Goal: Task Accomplishment & Management: Manage account settings

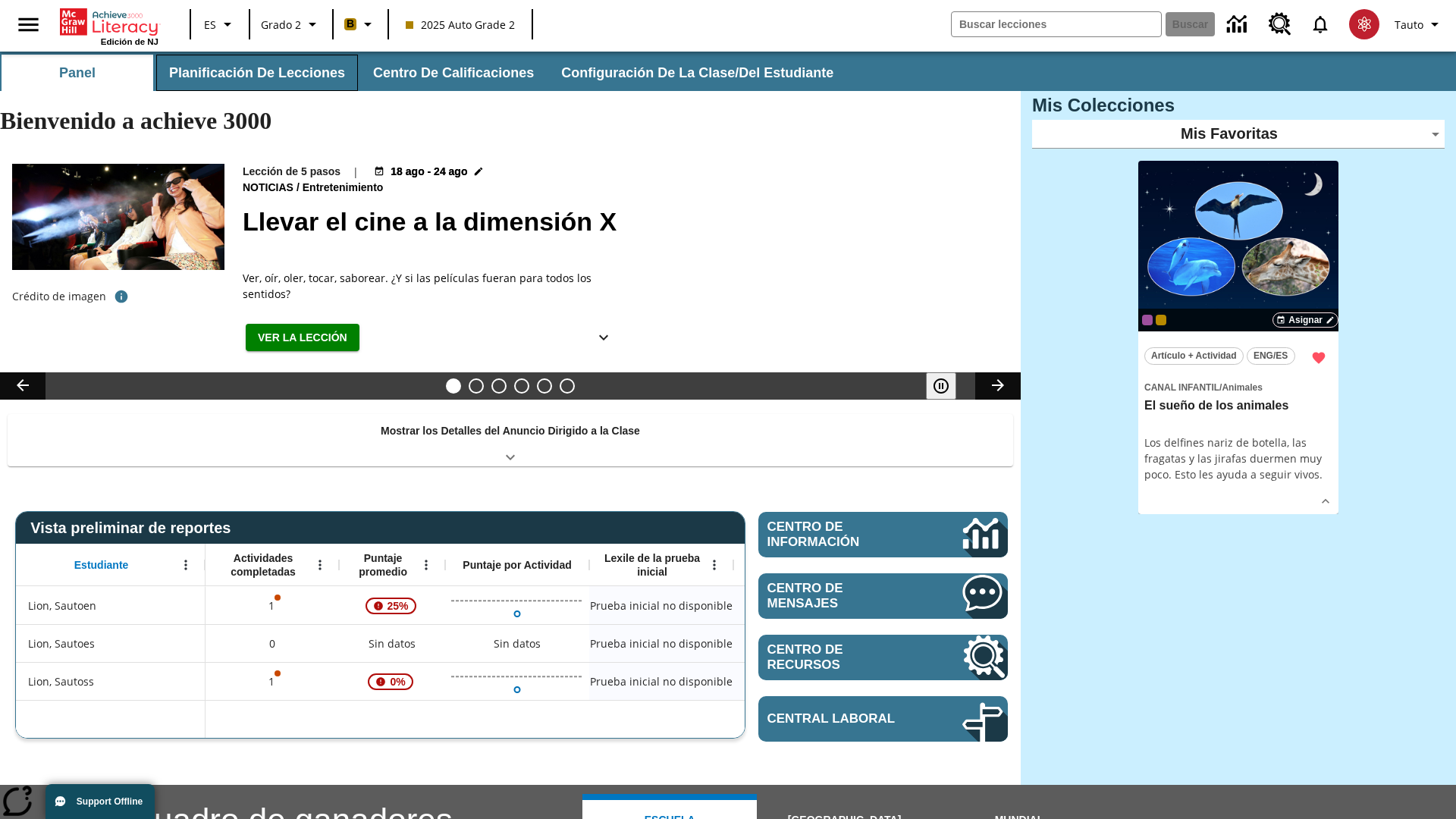
click at [254, 73] on button "Planificación de lecciones" at bounding box center [257, 73] width 202 height 36
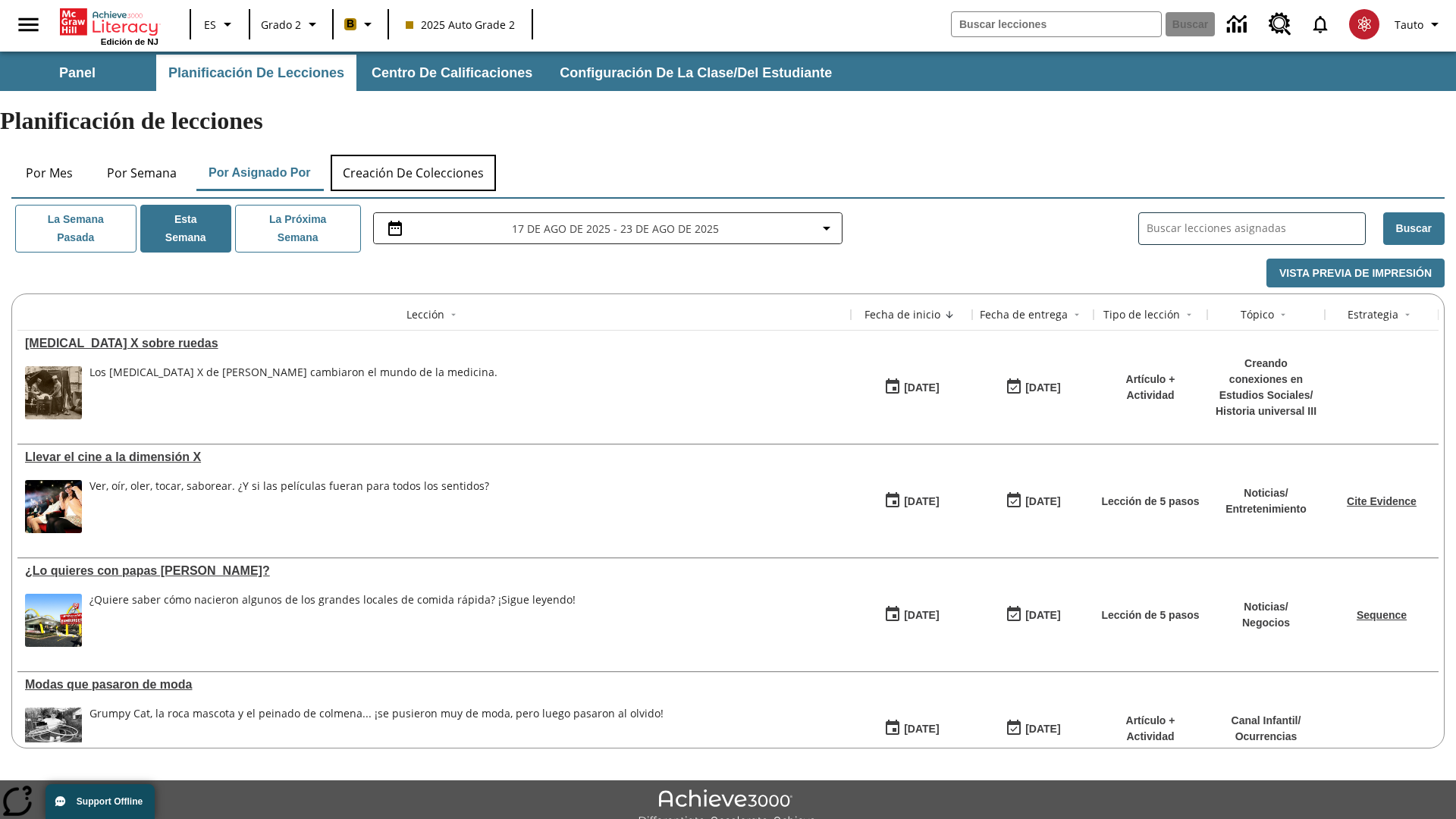
click at [414, 154] on button "Creación de colecciones" at bounding box center [413, 172] width 166 height 36
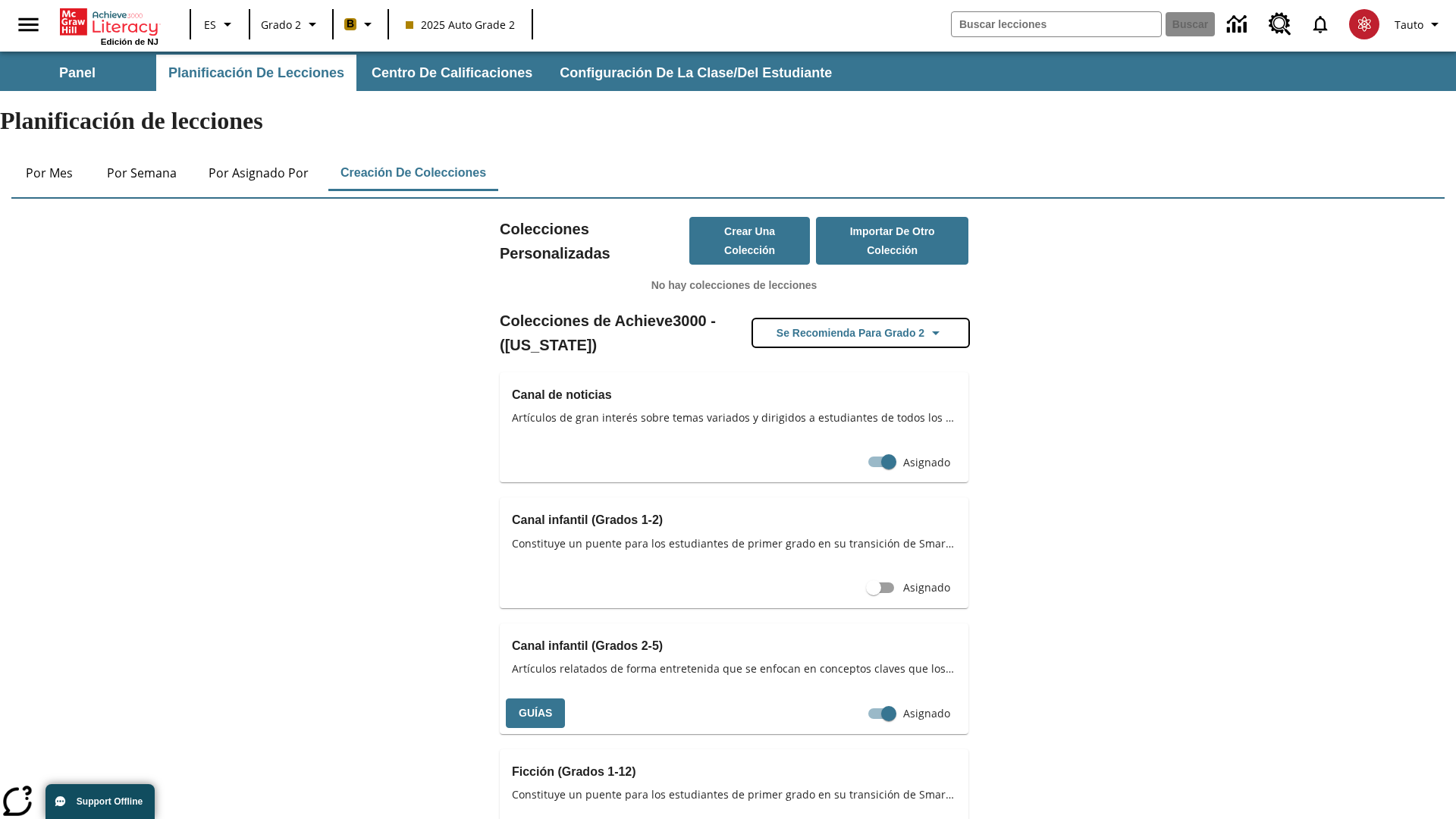
click at [861, 319] on button "Se recomienda para Grado 2" at bounding box center [860, 333] width 215 height 28
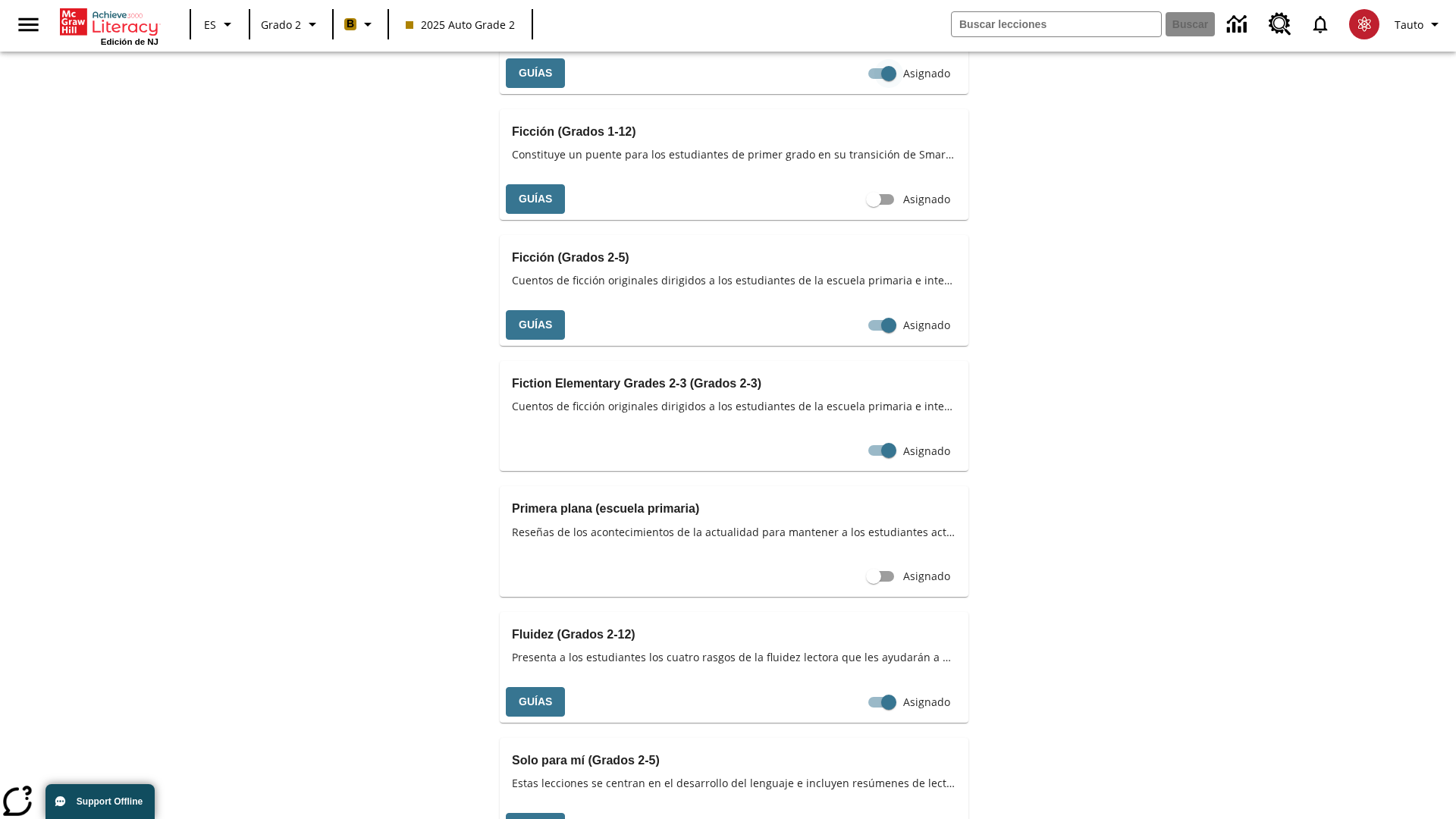
click at [860, 88] on input "Asignado" at bounding box center [888, 73] width 86 height 28
checkbox input "false"
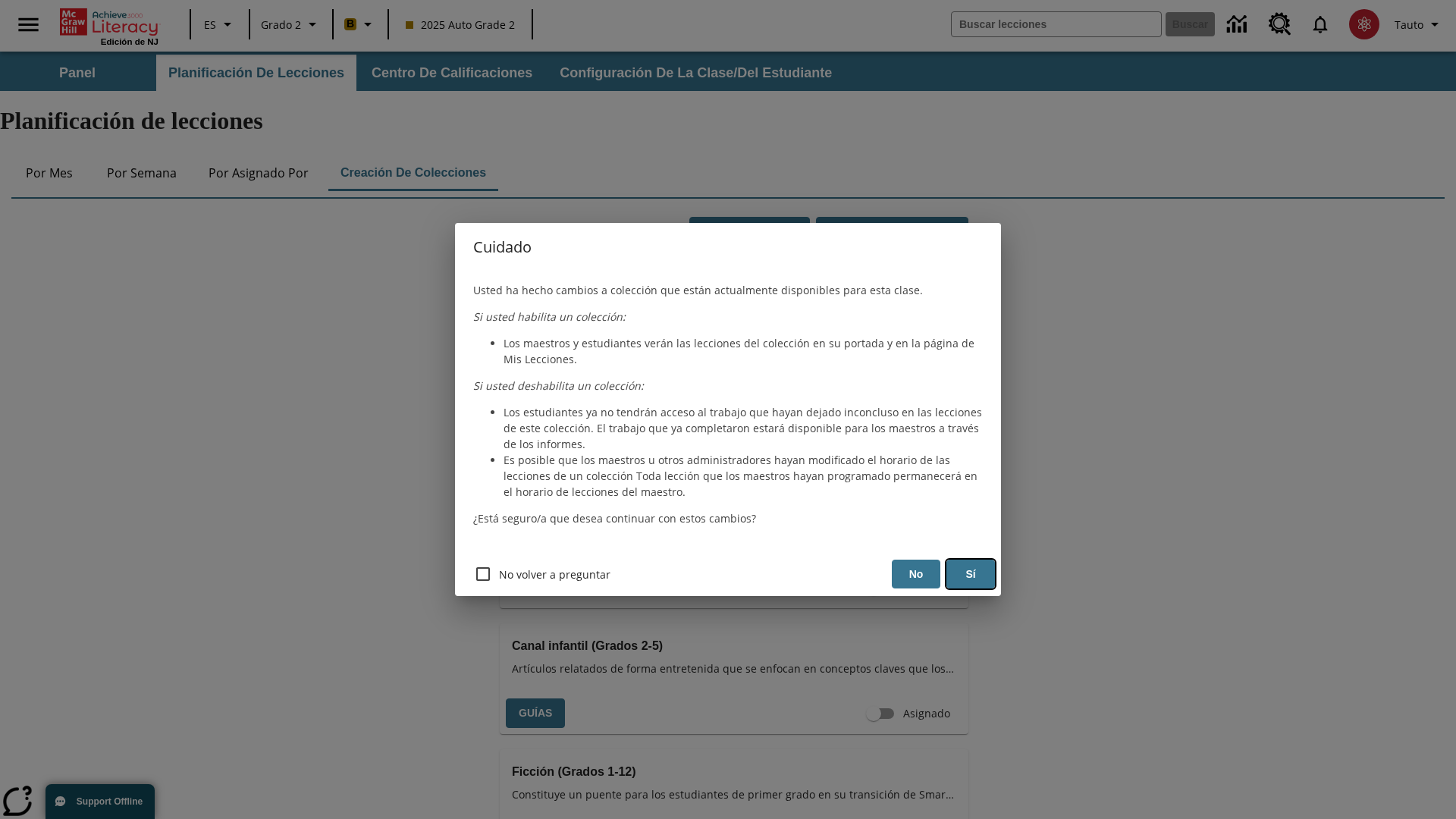
click at [970, 574] on button "Sí" at bounding box center [970, 574] width 48 height 29
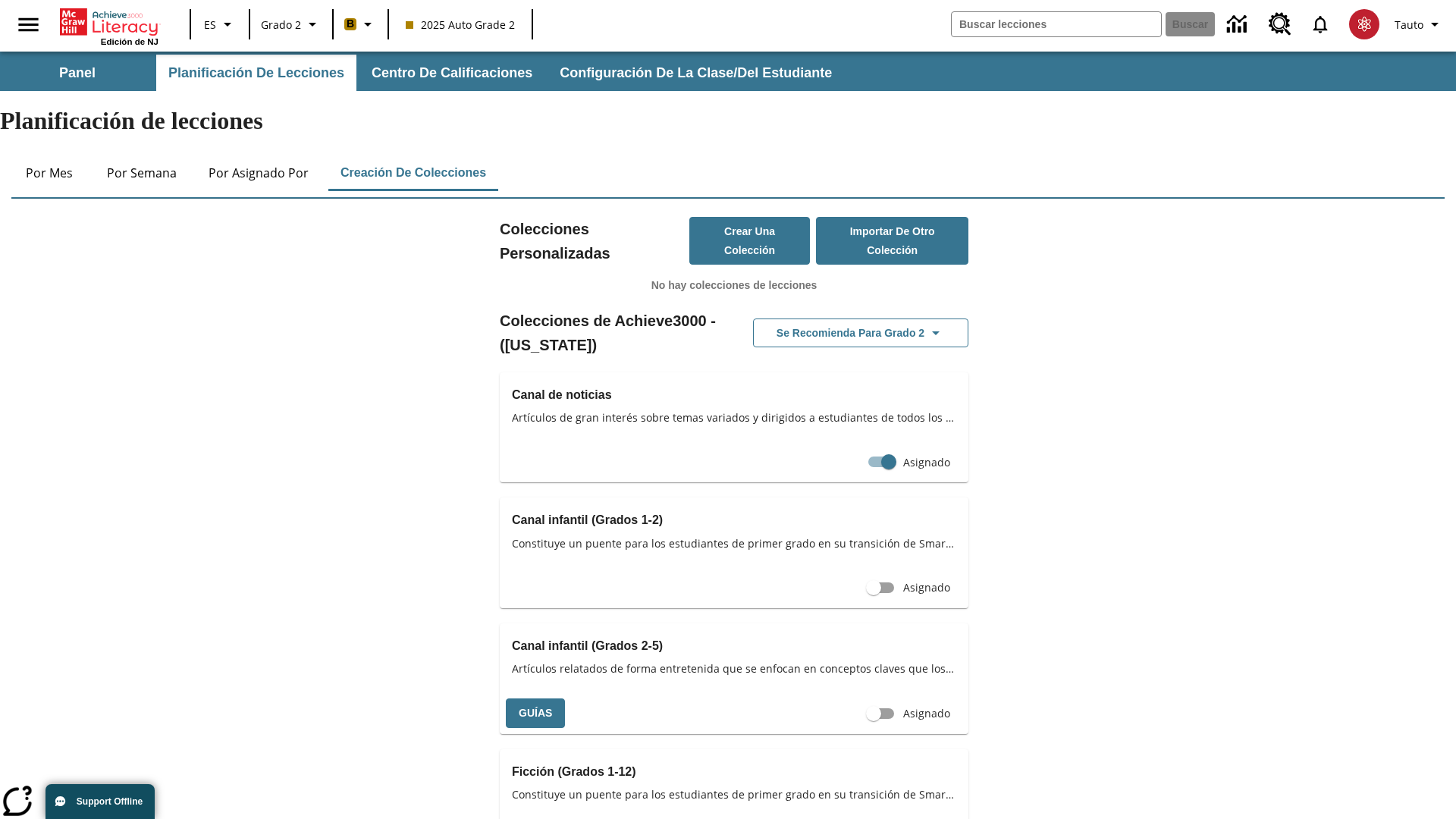
click at [874, 699] on input "Asignado" at bounding box center [873, 713] width 86 height 28
checkbox input "true"
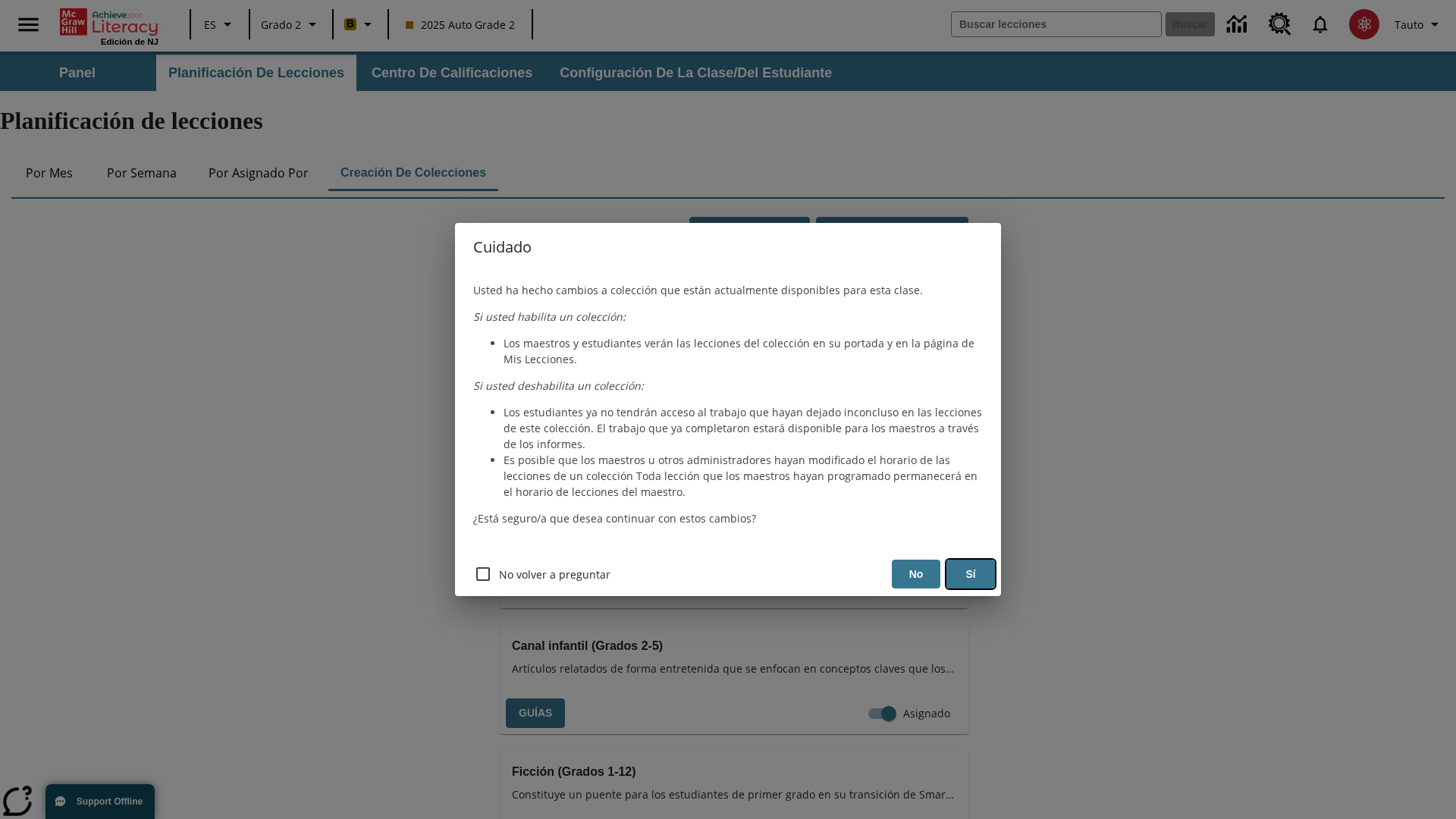
click at [970, 574] on button "Sí" at bounding box center [970, 574] width 48 height 29
